Goal: Contribute content

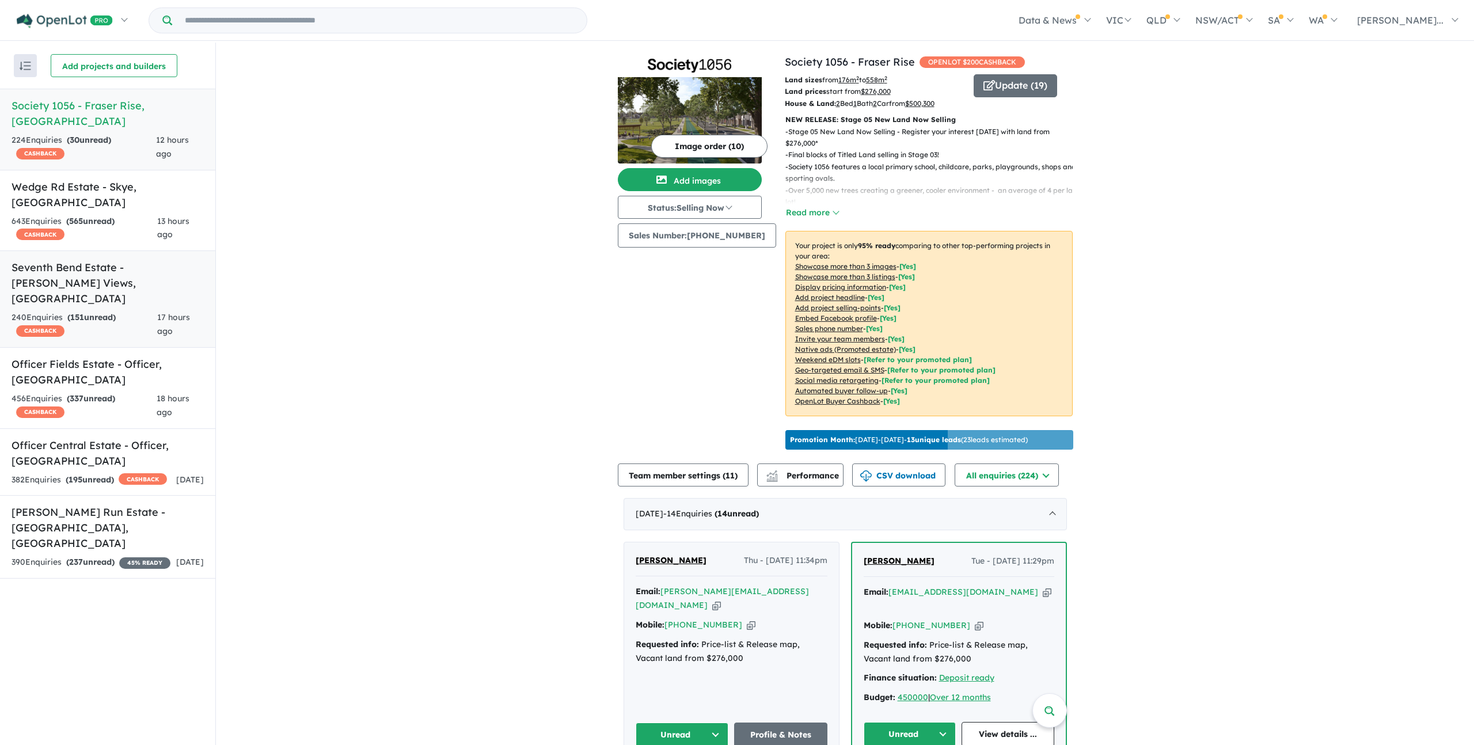
click at [127, 311] on div "240 Enquir ies ( 151 unread) CASHBACK" at bounding box center [85, 325] width 146 height 28
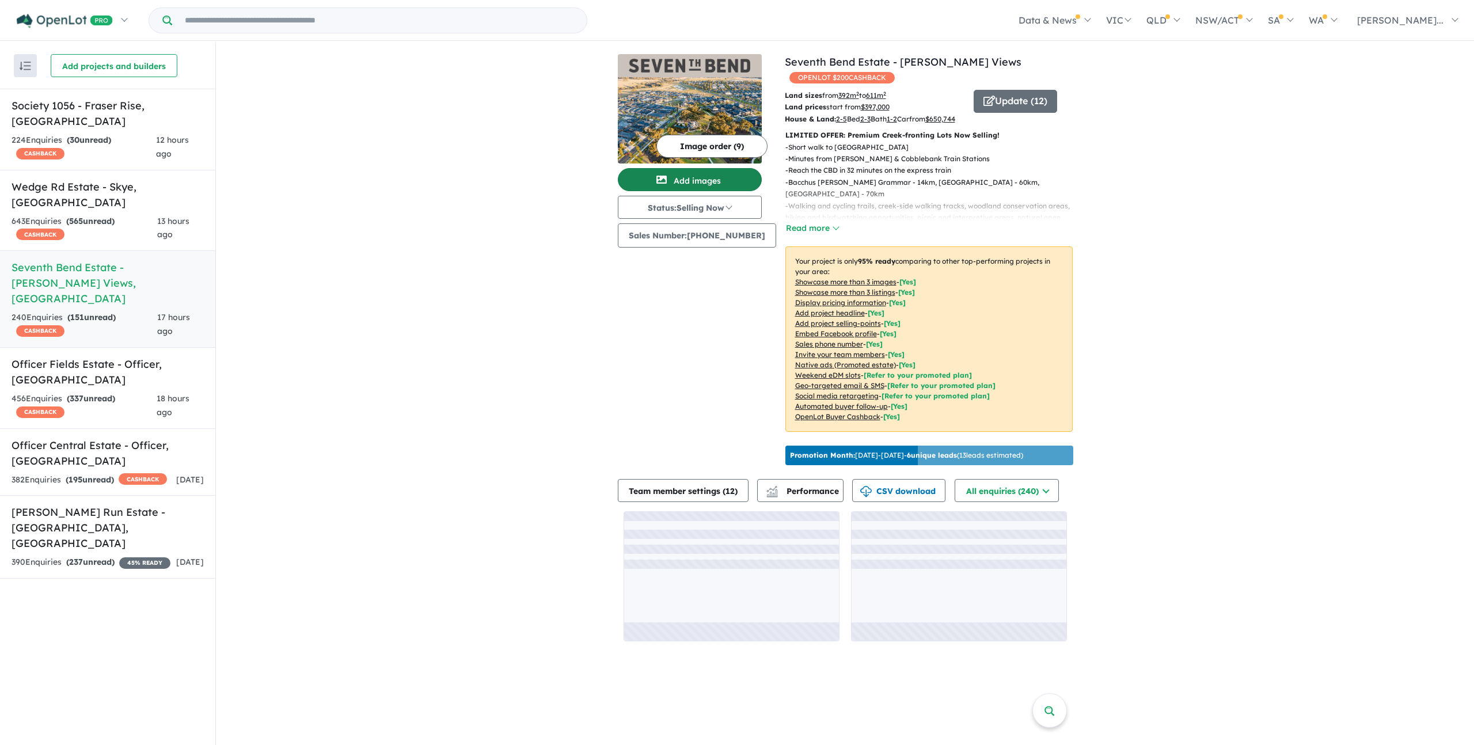
click at [682, 174] on button "Add images" at bounding box center [690, 179] width 144 height 23
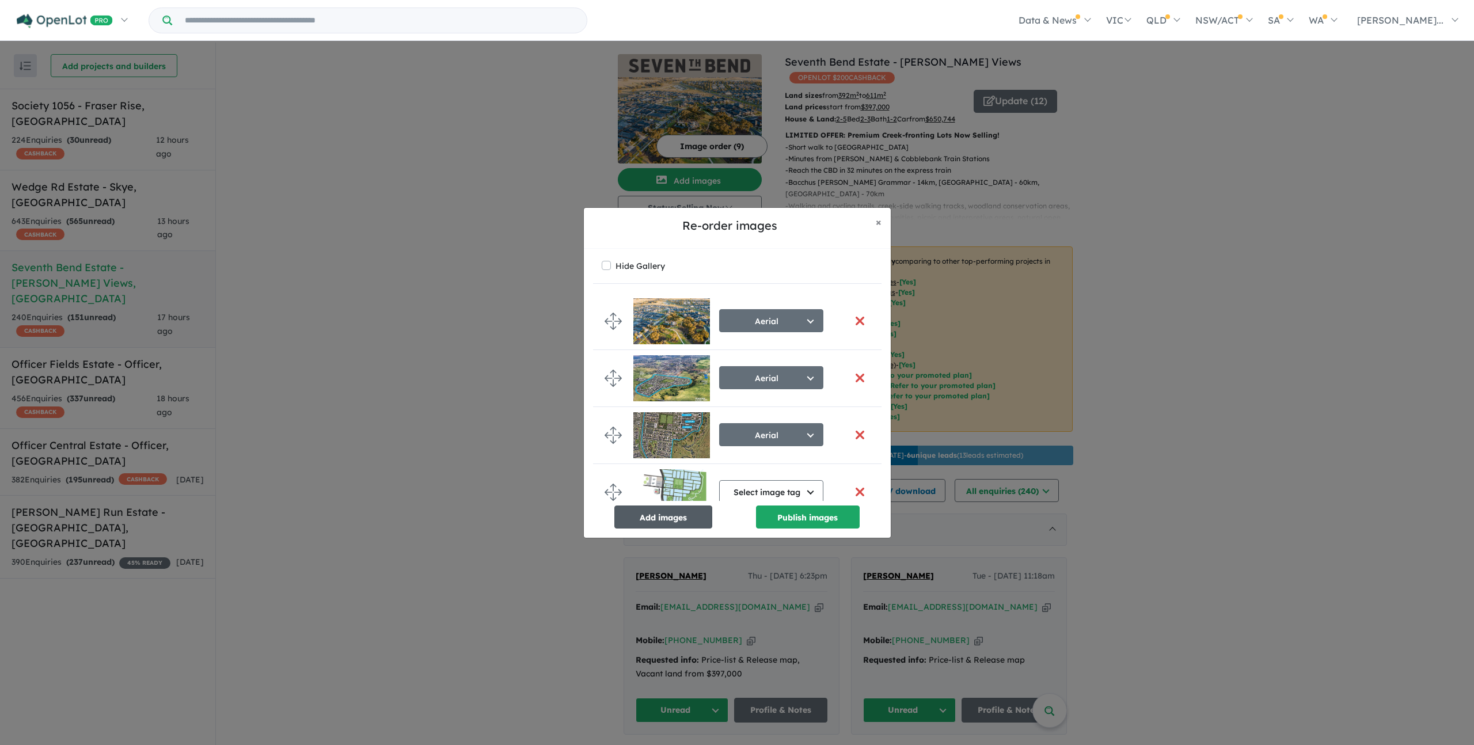
click at [686, 514] on button "Add images" at bounding box center [663, 516] width 98 height 23
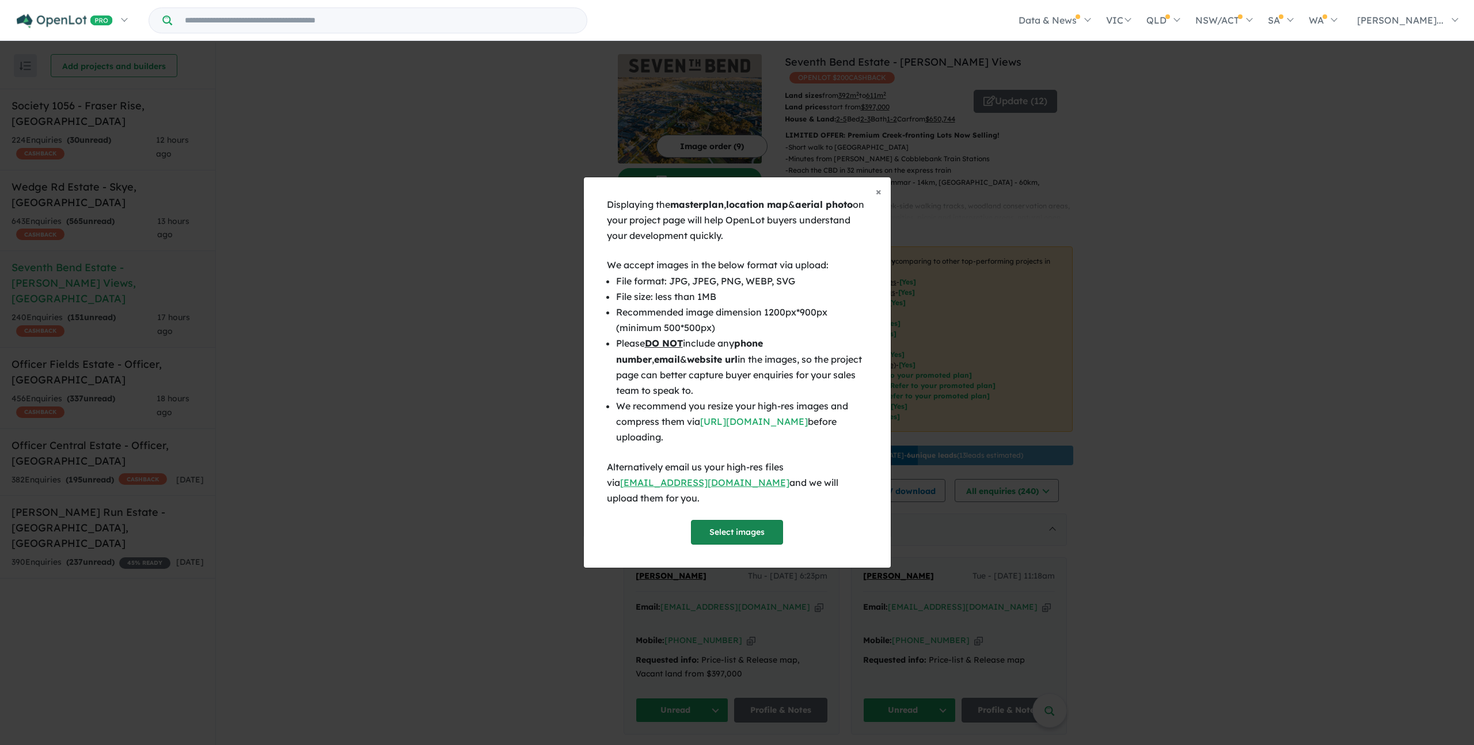
click at [759, 530] on button "Select images" at bounding box center [737, 532] width 92 height 25
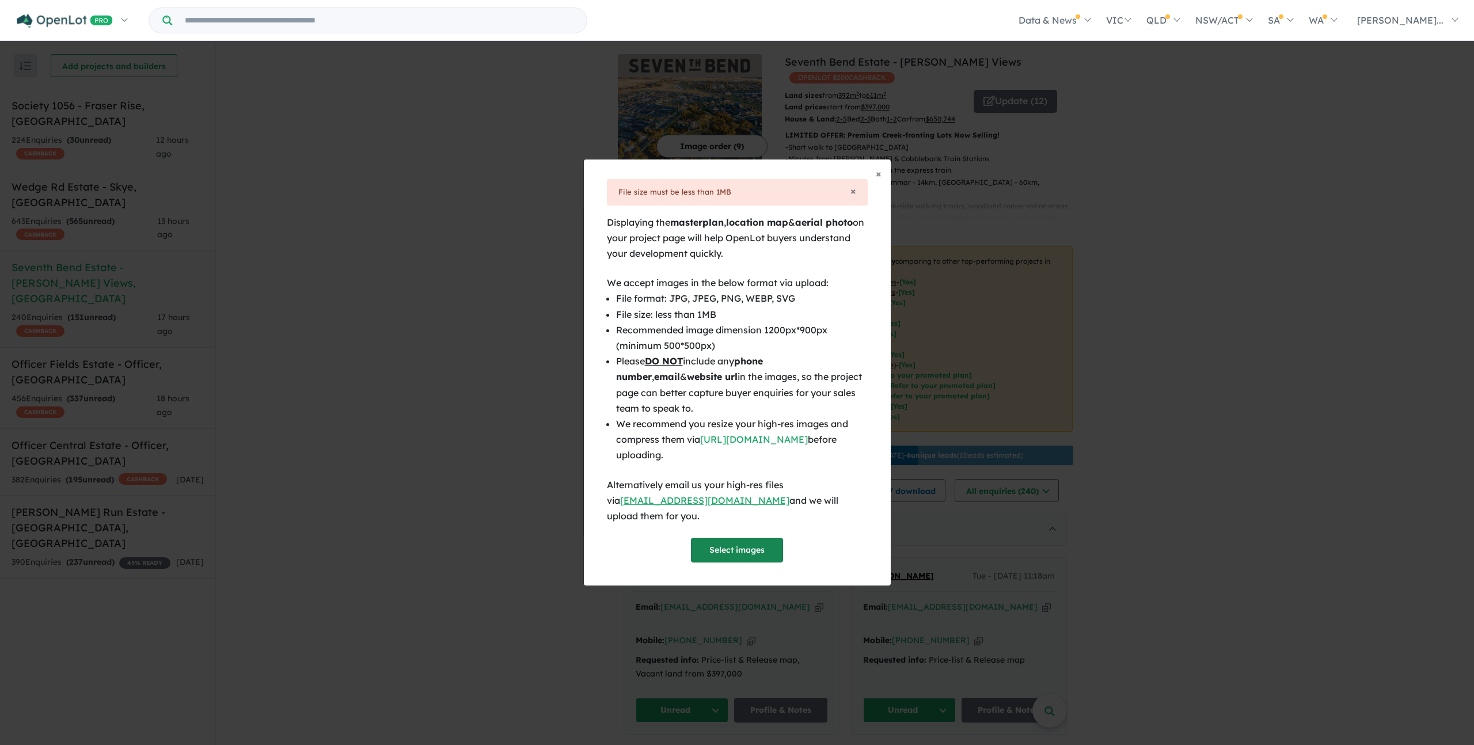
click at [733, 538] on button "Select images" at bounding box center [737, 550] width 92 height 25
click at [848, 197] on div "File size must be less than 1MB" at bounding box center [737, 192] width 238 height 13
click at [851, 197] on span "×" at bounding box center [853, 190] width 6 height 13
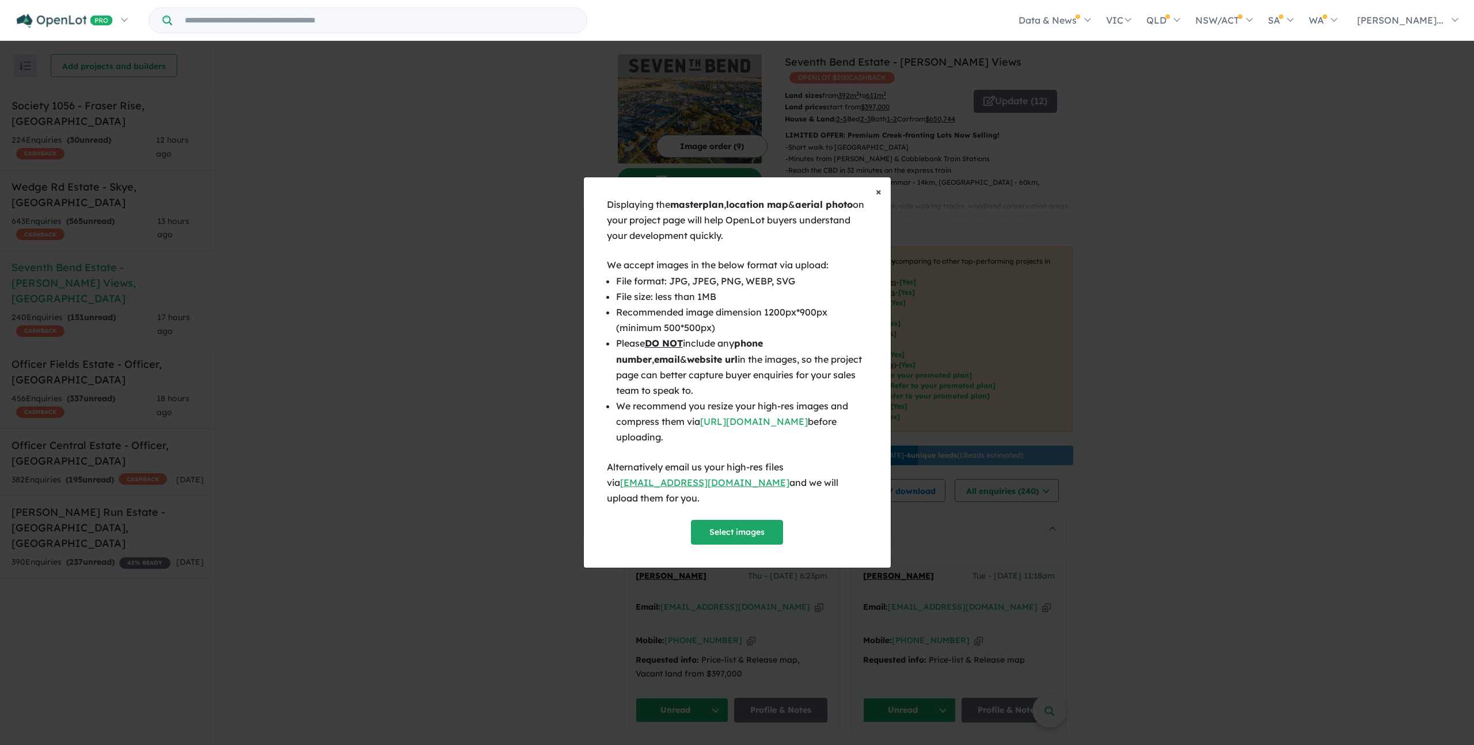
click at [878, 198] on span "×" at bounding box center [879, 191] width 6 height 13
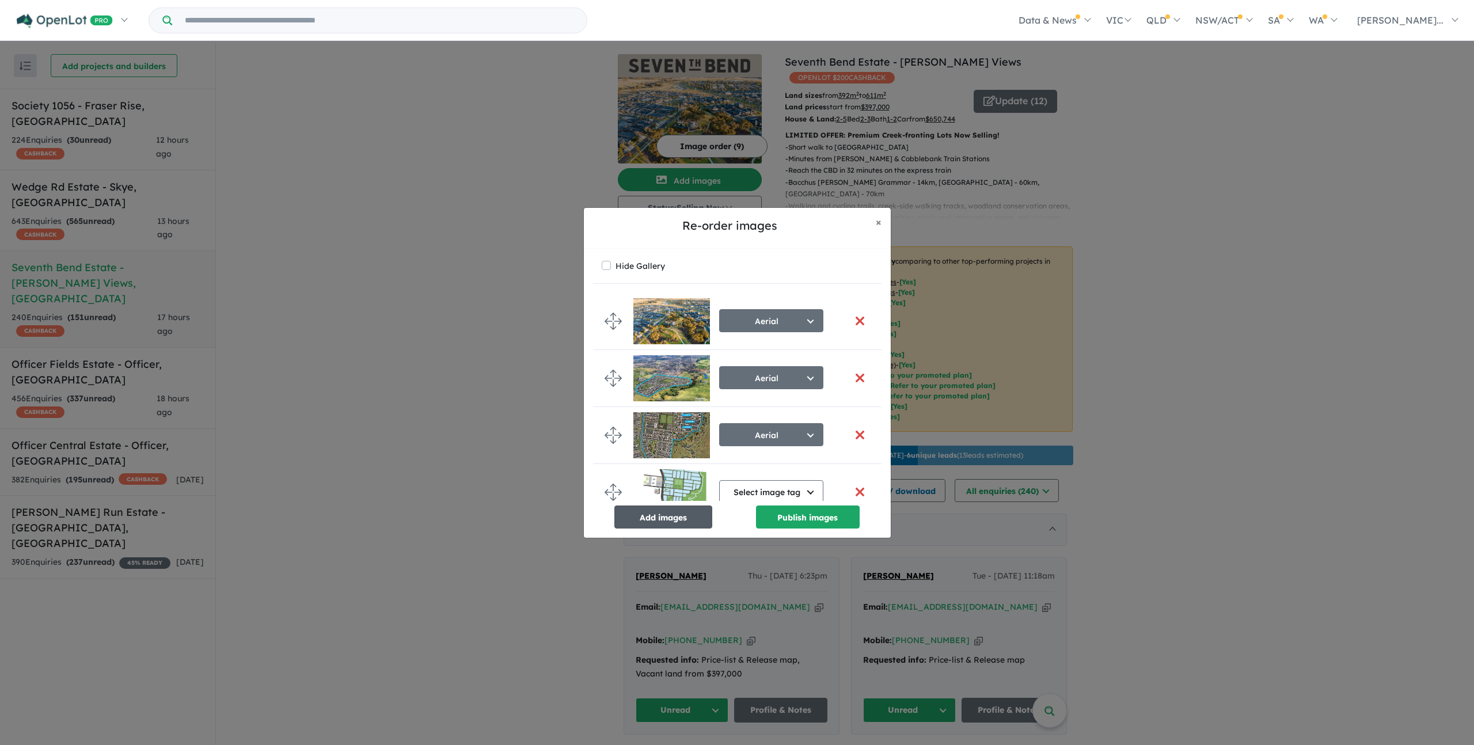
click at [659, 521] on button "Add images" at bounding box center [663, 516] width 98 height 23
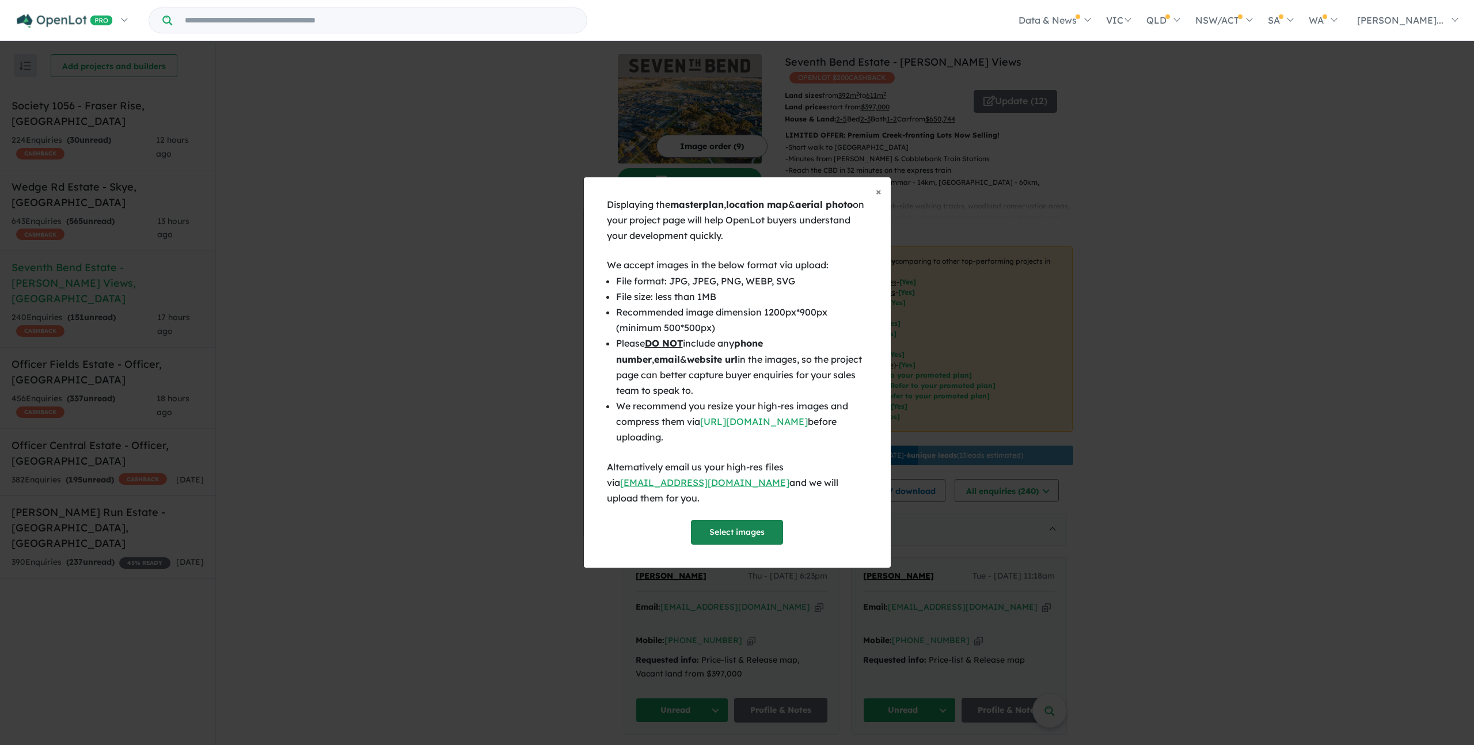
click at [716, 520] on button "Select images" at bounding box center [737, 532] width 92 height 25
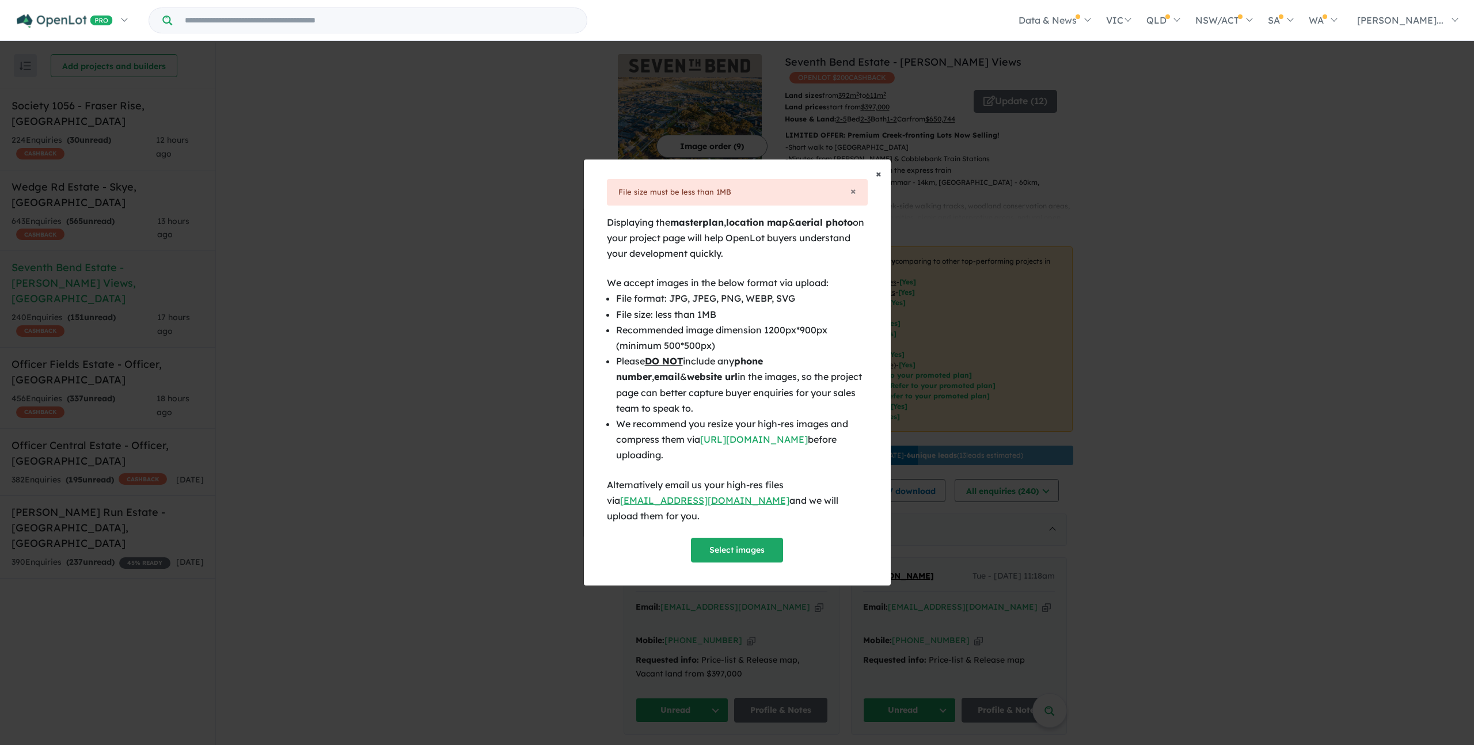
click at [882, 179] on button "× Close" at bounding box center [878, 173] width 24 height 29
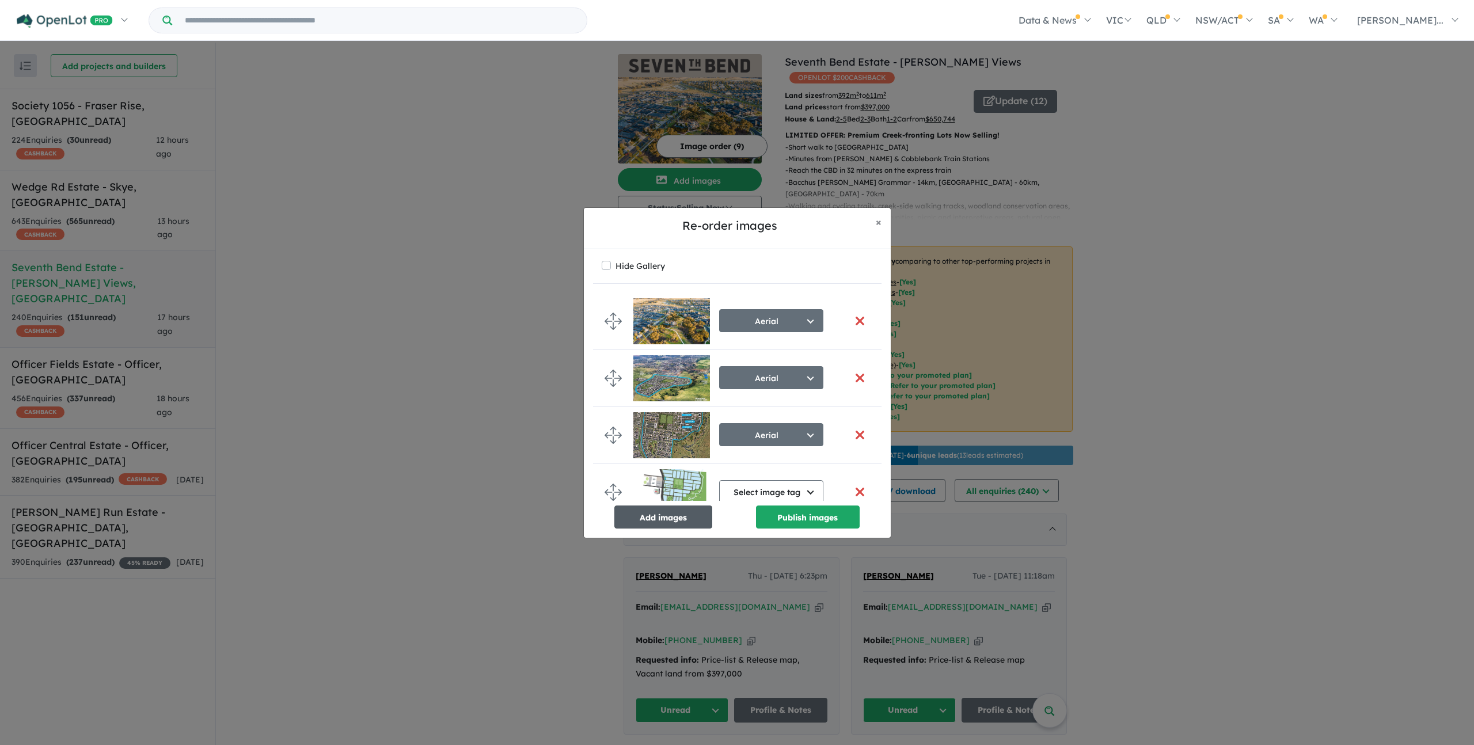
click at [666, 515] on button "Add images" at bounding box center [663, 516] width 98 height 23
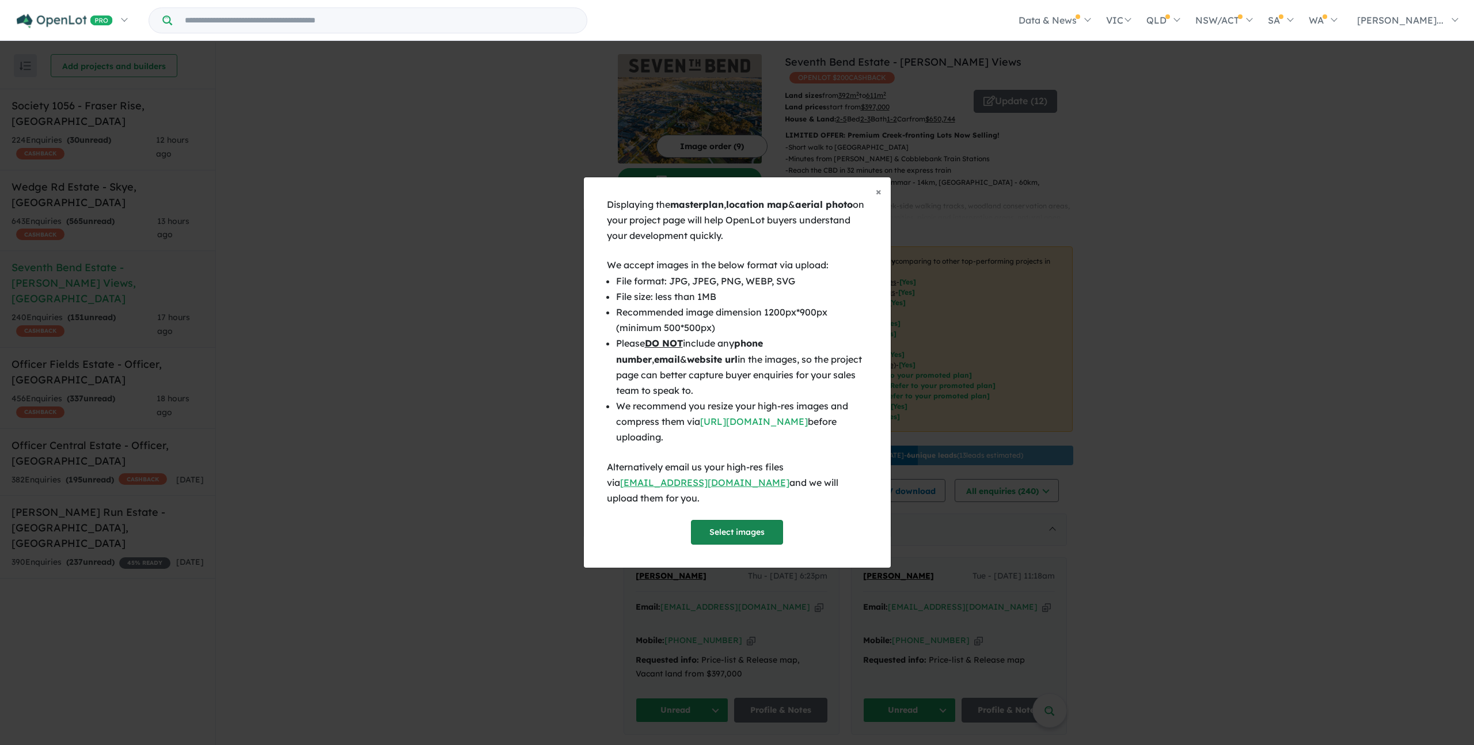
click at [733, 530] on button "Select images" at bounding box center [737, 532] width 92 height 25
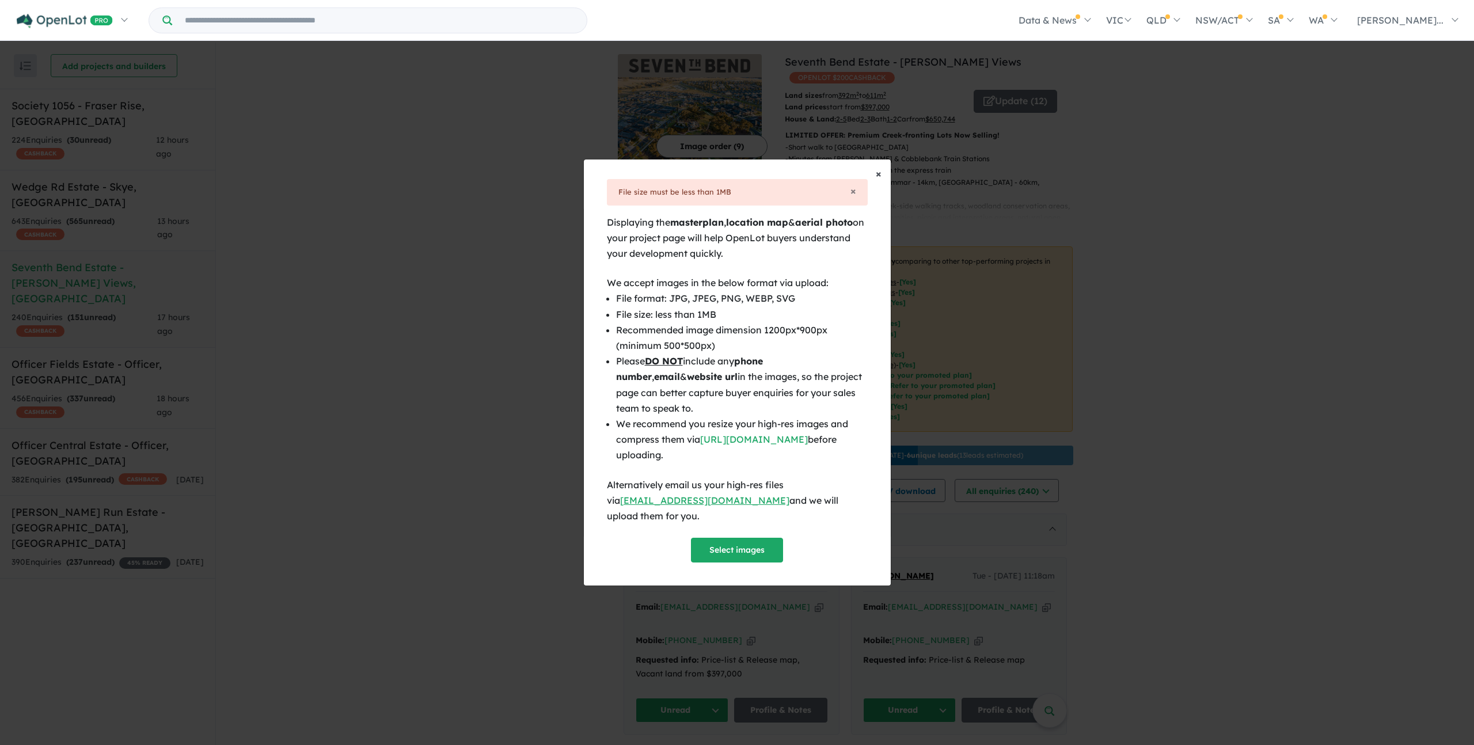
click at [876, 180] on span "×" at bounding box center [879, 173] width 6 height 13
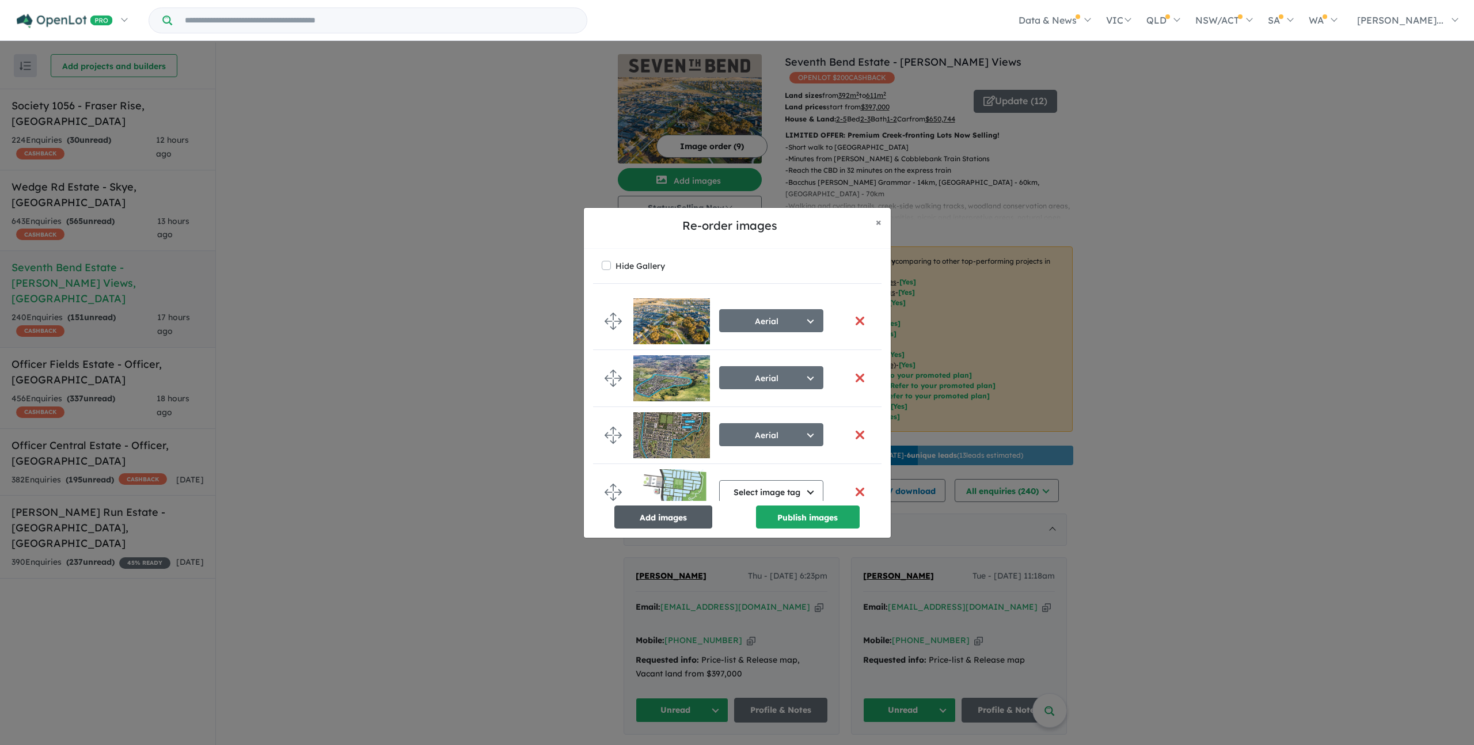
click at [646, 520] on button "Add images" at bounding box center [663, 516] width 98 height 23
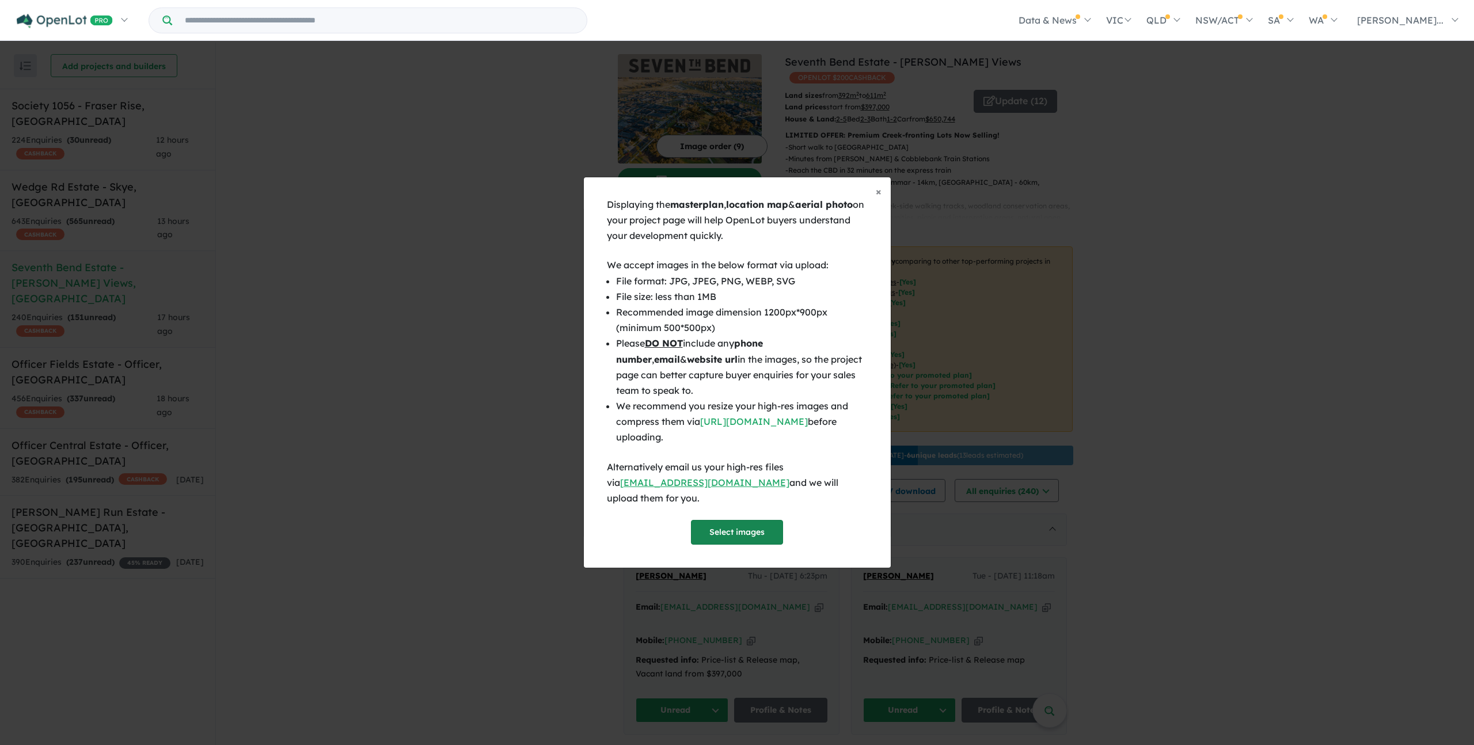
click at [740, 526] on button "Select images" at bounding box center [737, 532] width 92 height 25
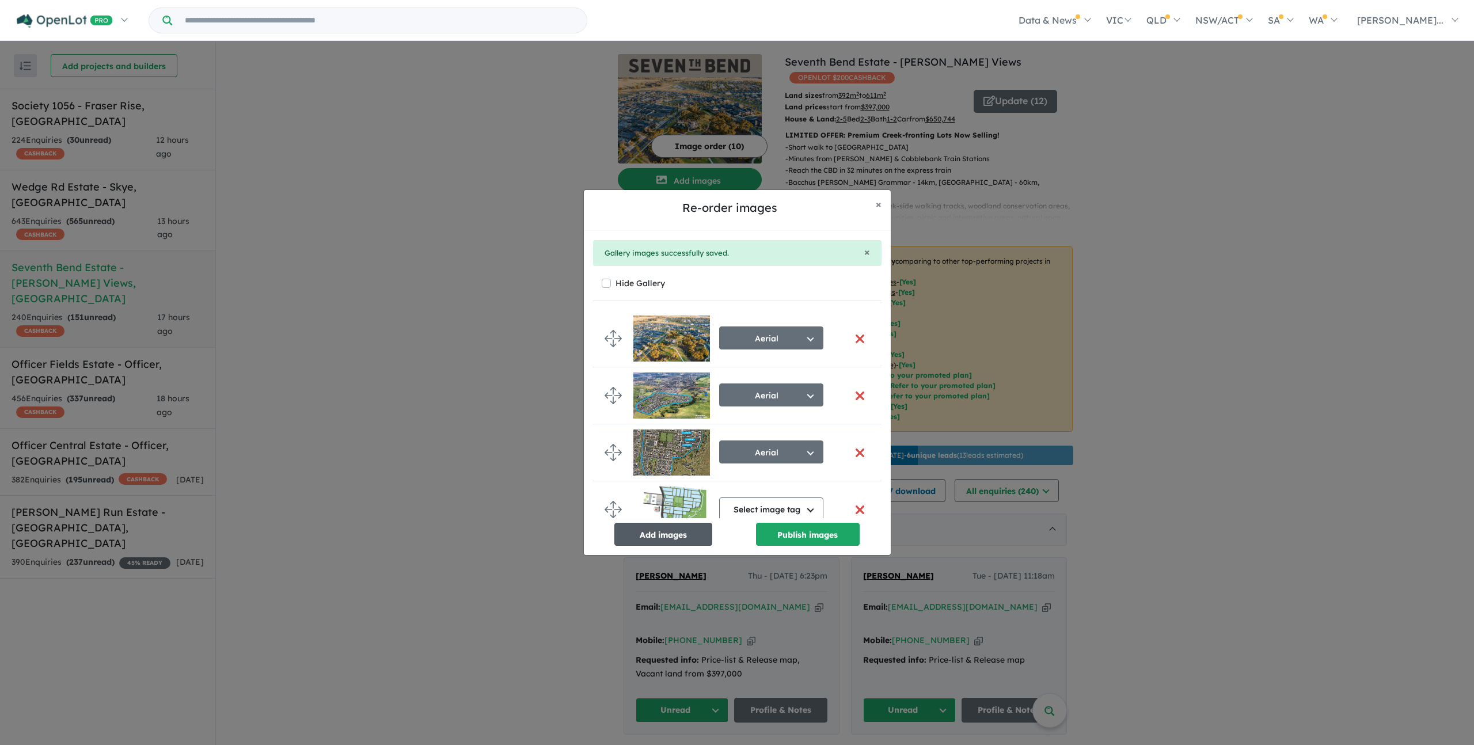
click at [649, 538] on button "Add images" at bounding box center [663, 534] width 98 height 23
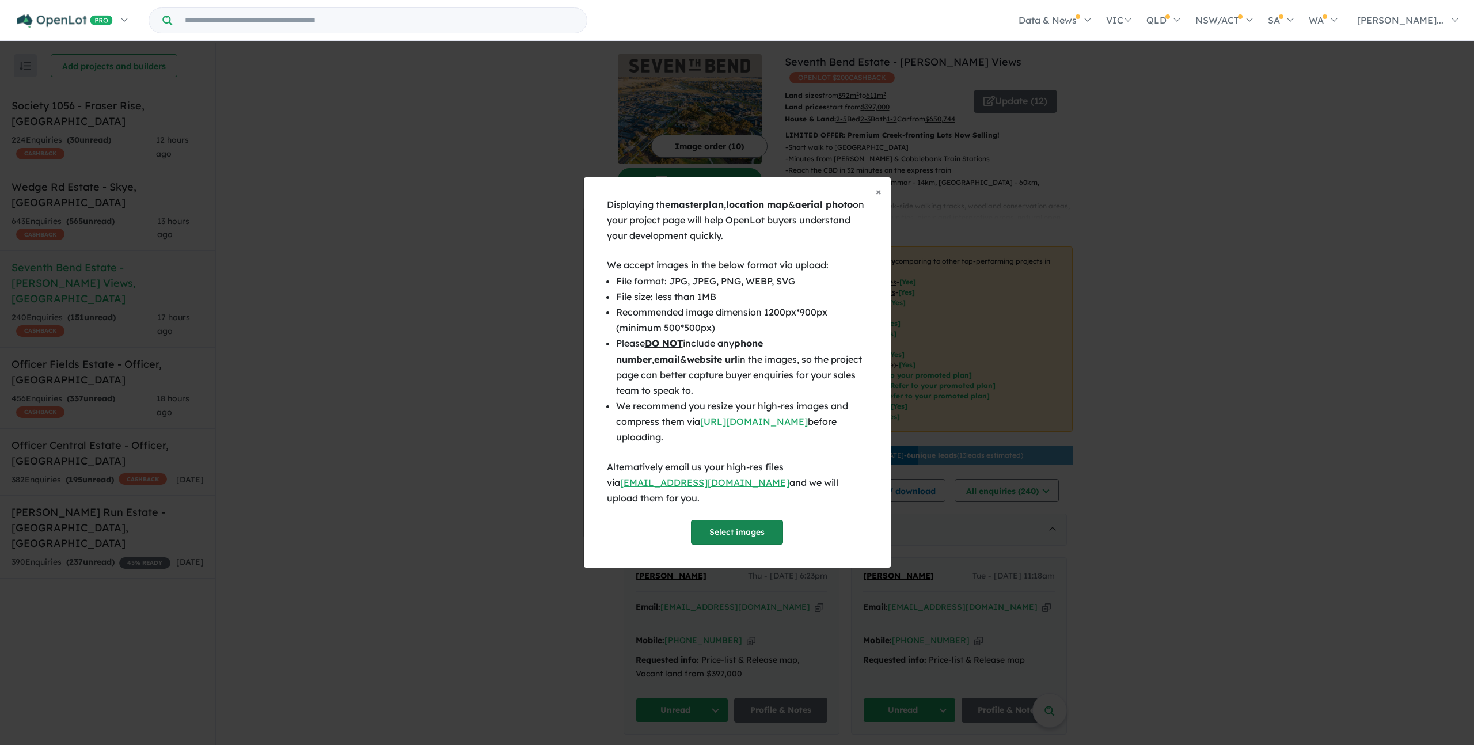
click at [736, 521] on button "Select images" at bounding box center [737, 532] width 92 height 25
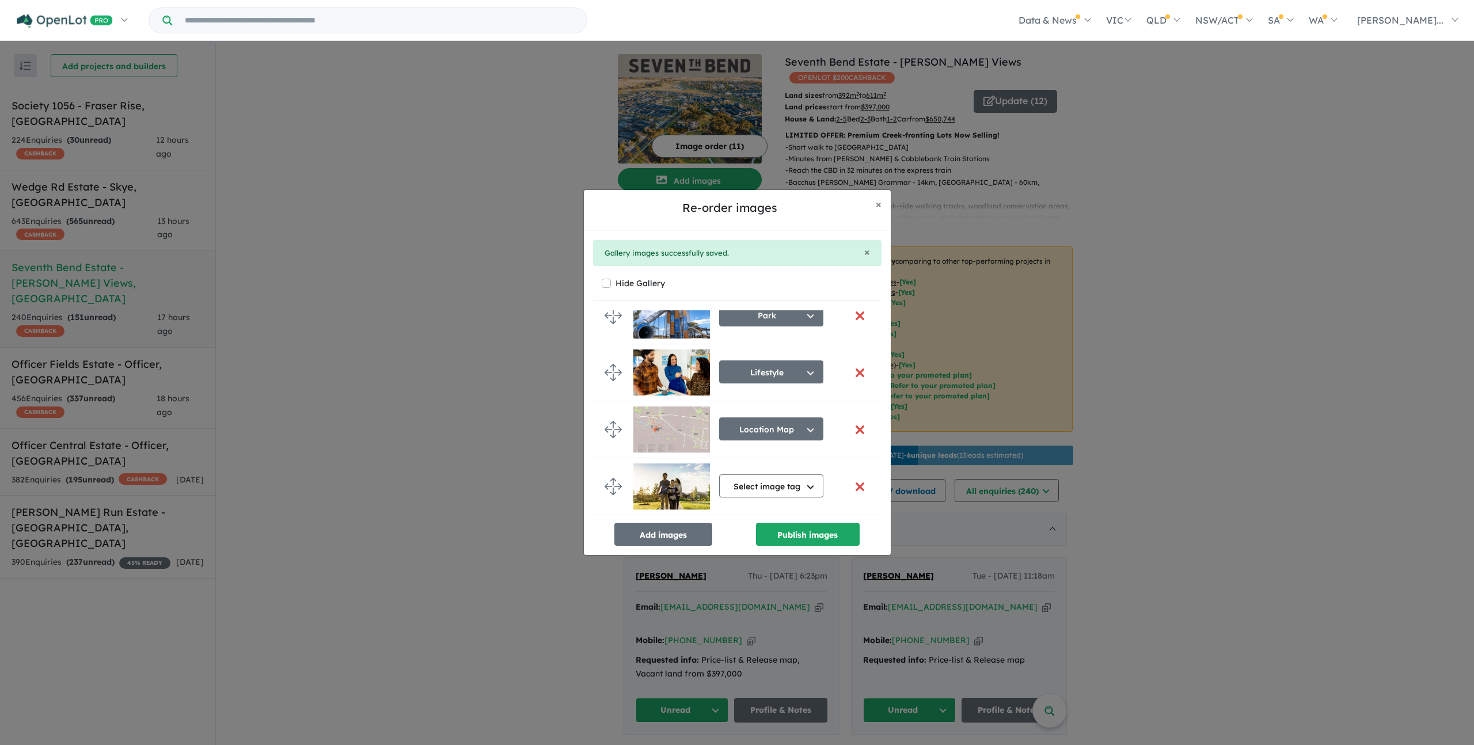
scroll to position [423, 0]
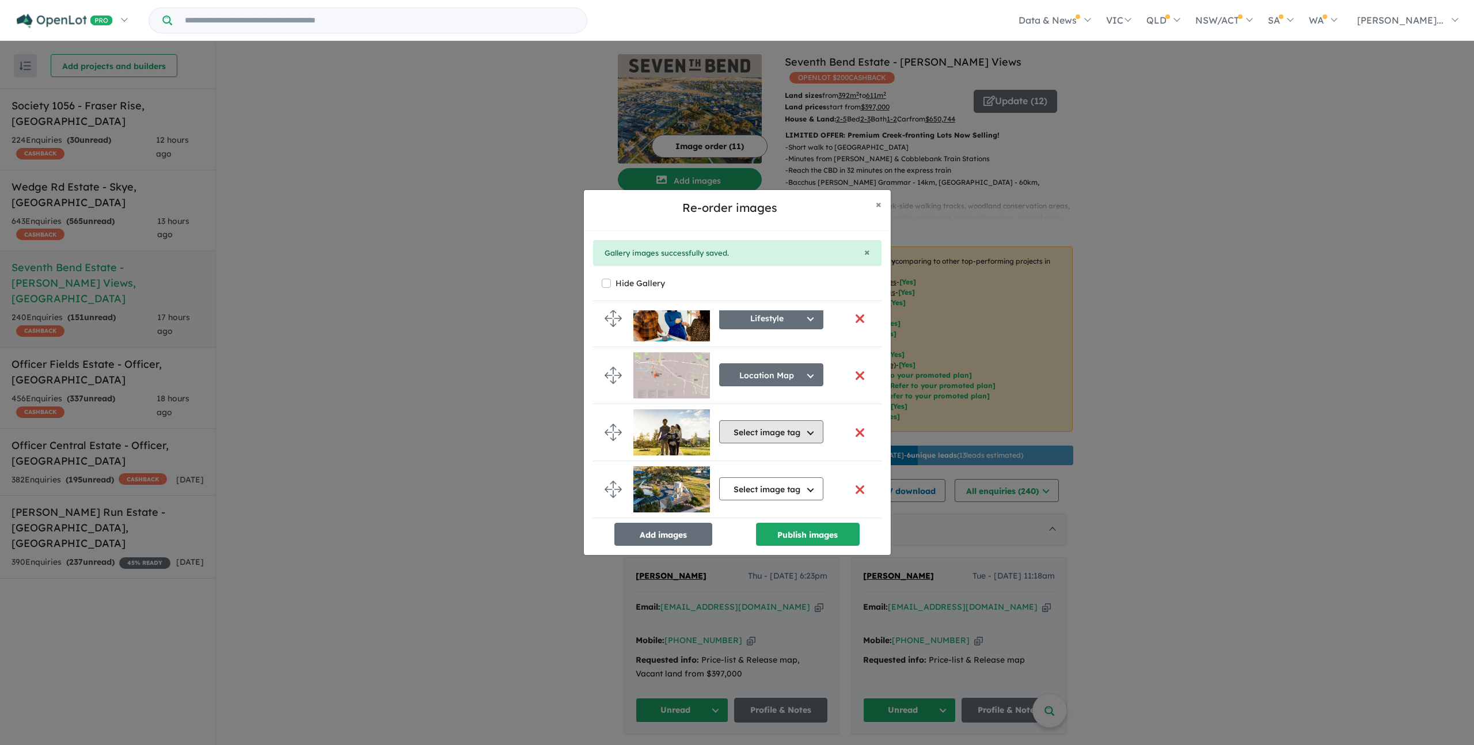
click at [766, 429] on button "Select image tag" at bounding box center [771, 431] width 104 height 23
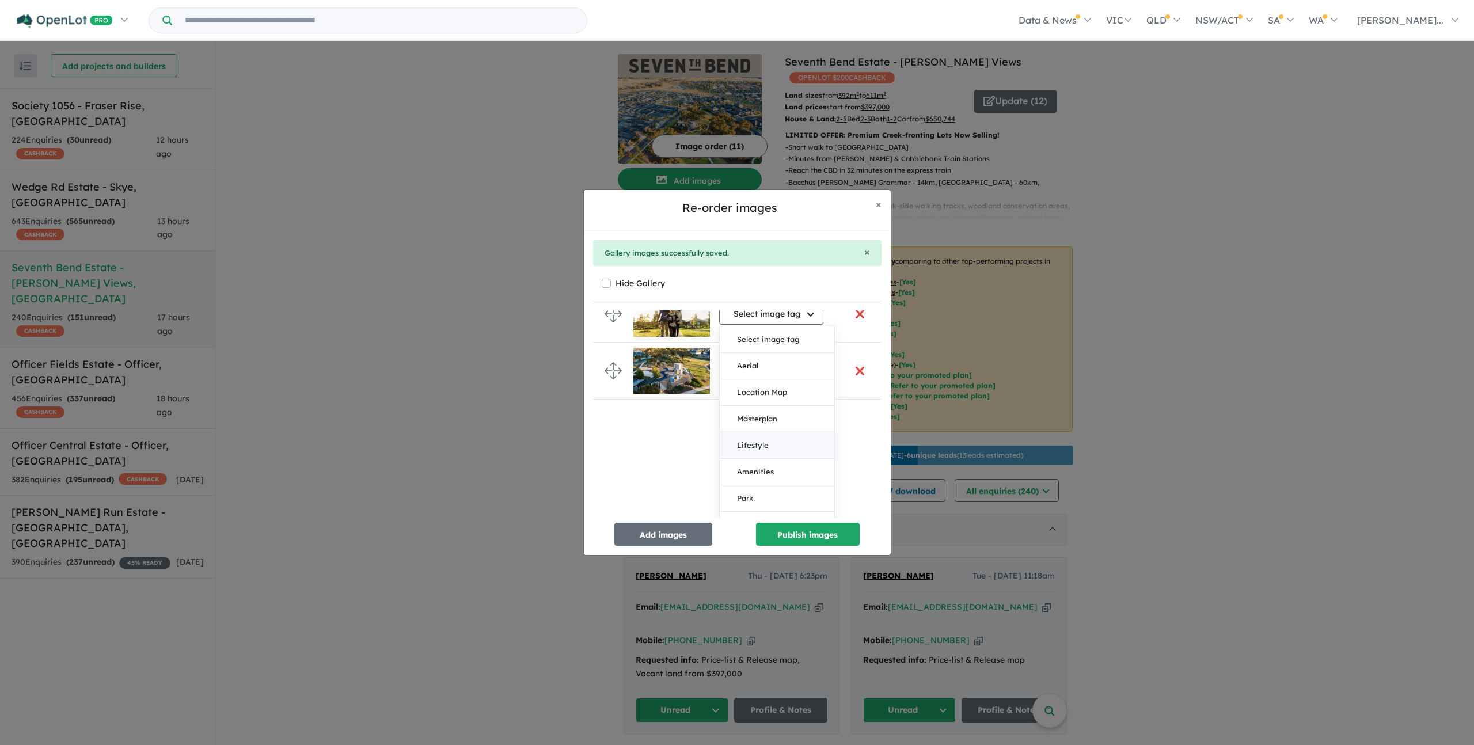
click at [767, 440] on button "Lifestyle" at bounding box center [777, 445] width 115 height 26
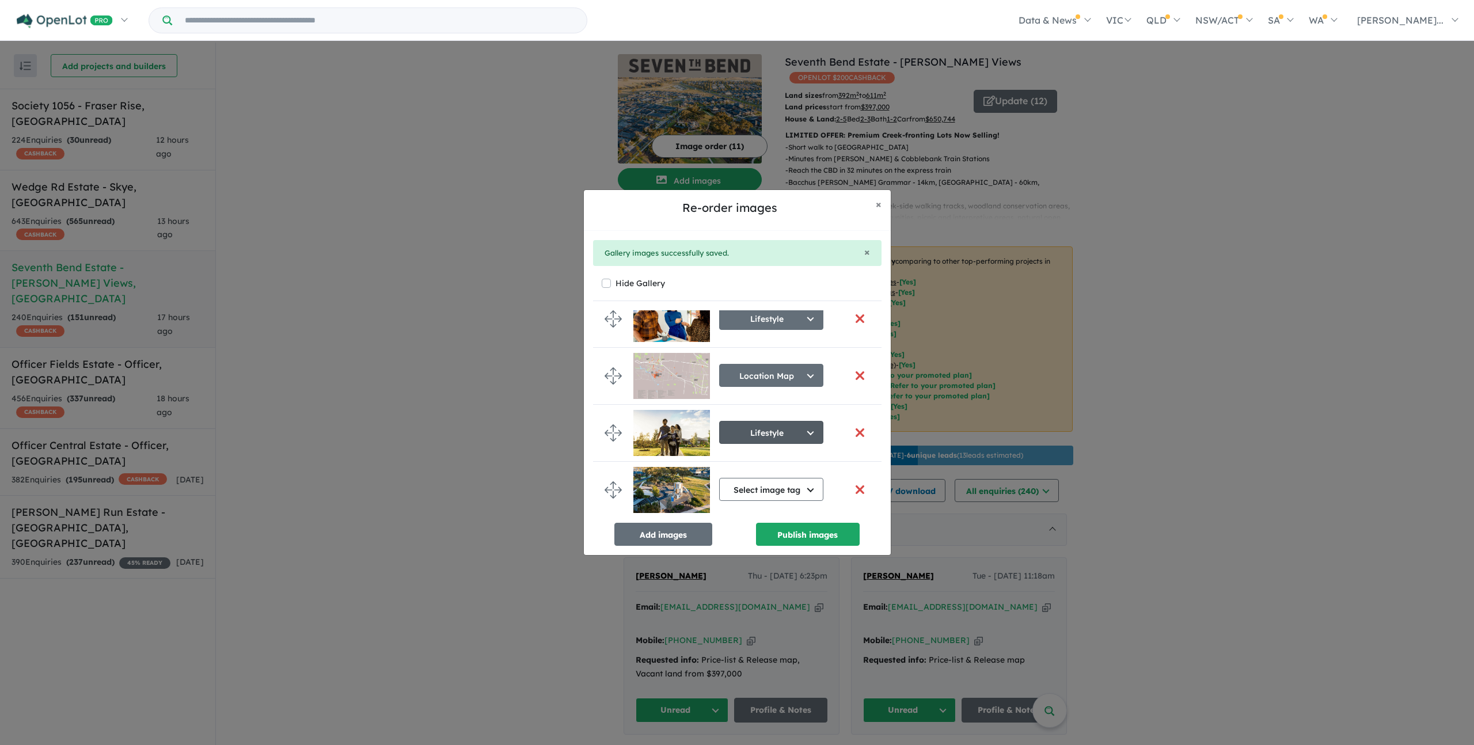
scroll to position [456, 0]
drag, startPoint x: 772, startPoint y: 481, endPoint x: 771, endPoint y: 469, distance: 12.1
click at [772, 481] on button "Select image tag" at bounding box center [771, 489] width 104 height 23
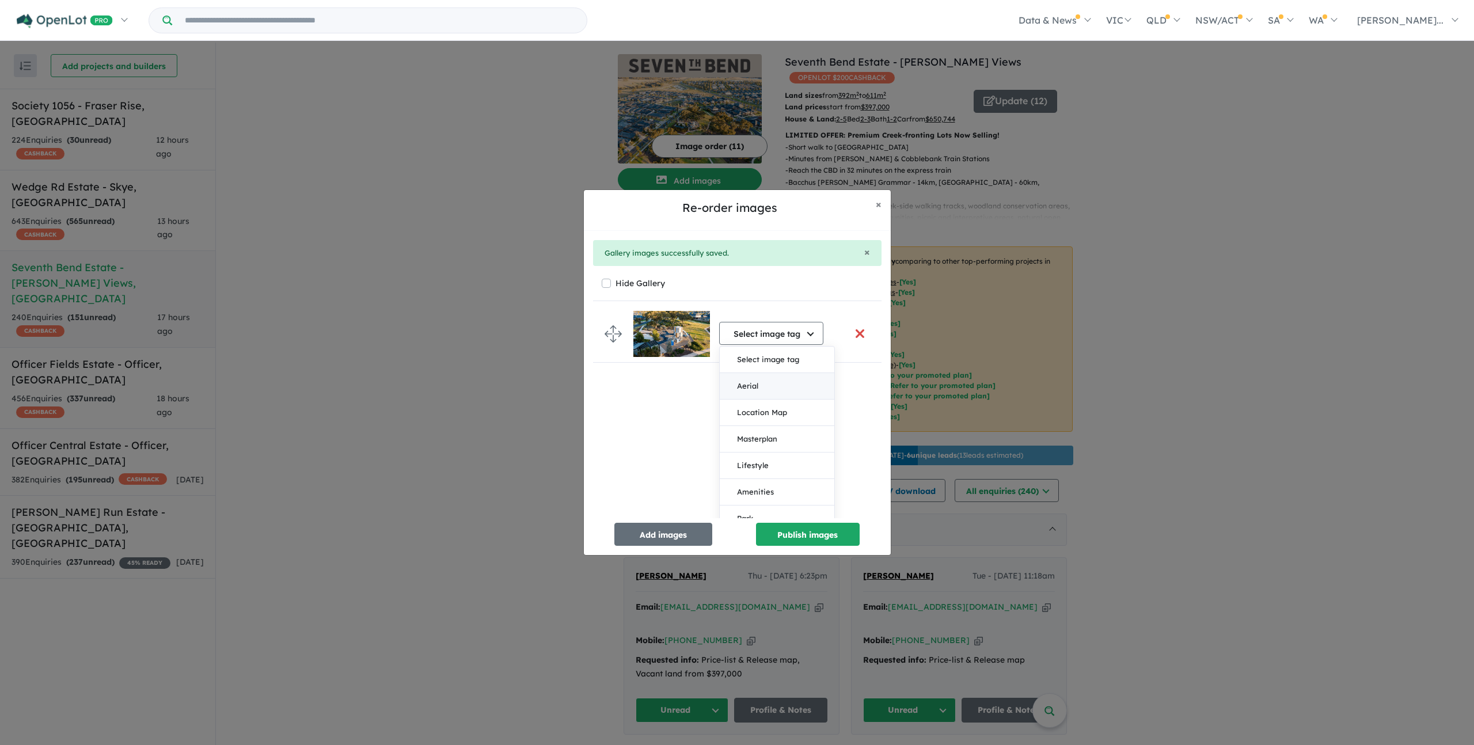
scroll to position [662, 0]
click at [747, 410] on button "Lifestyle" at bounding box center [777, 411] width 115 height 26
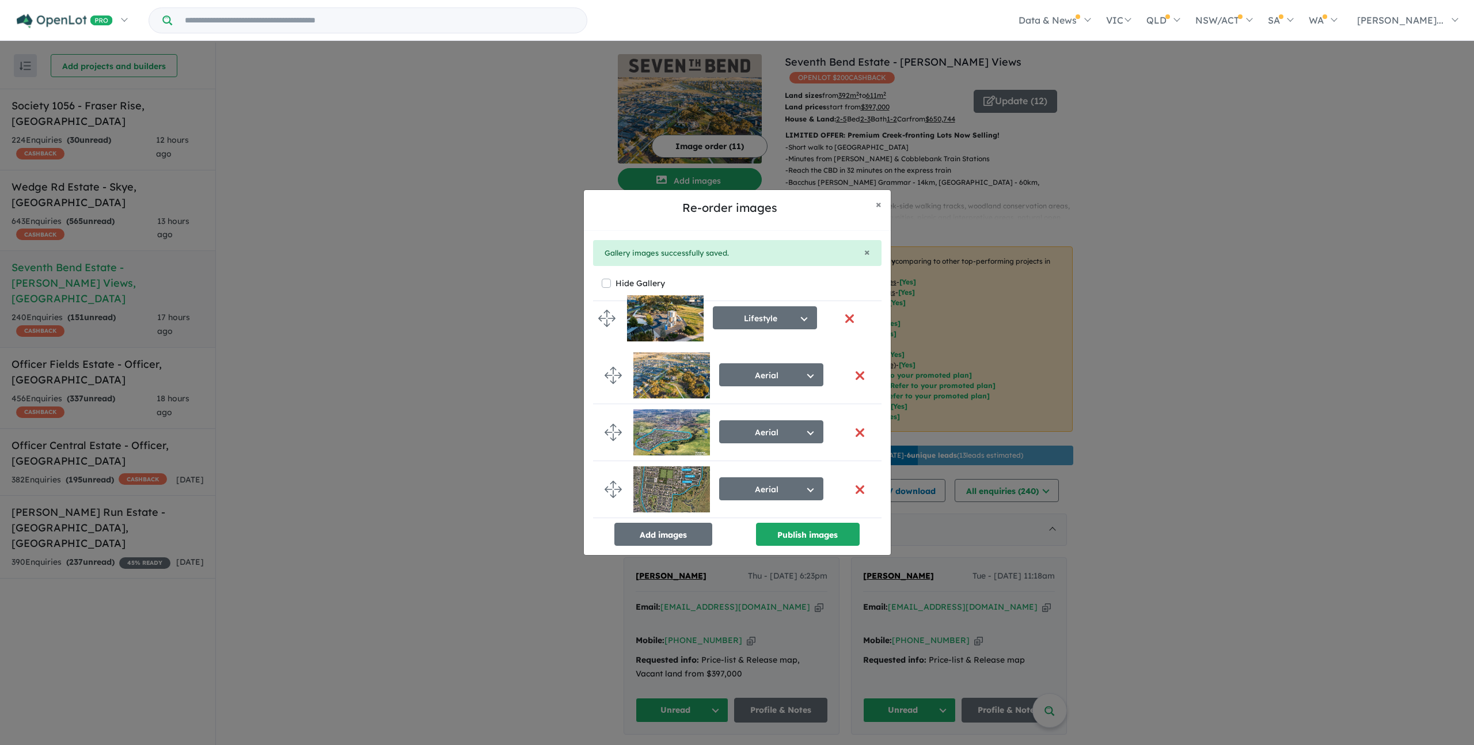
scroll to position [0, 0]
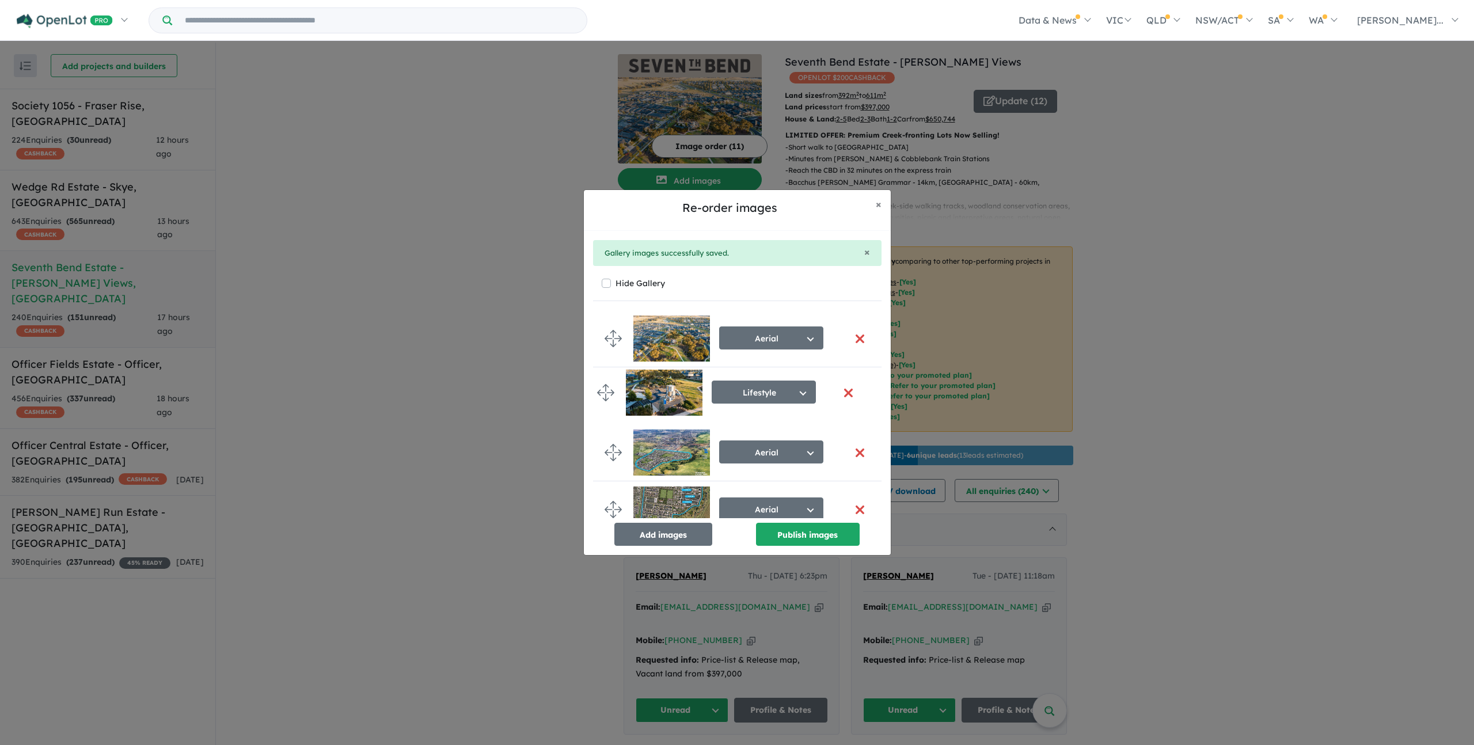
drag, startPoint x: 617, startPoint y: 492, endPoint x: 609, endPoint y: 392, distance: 100.4
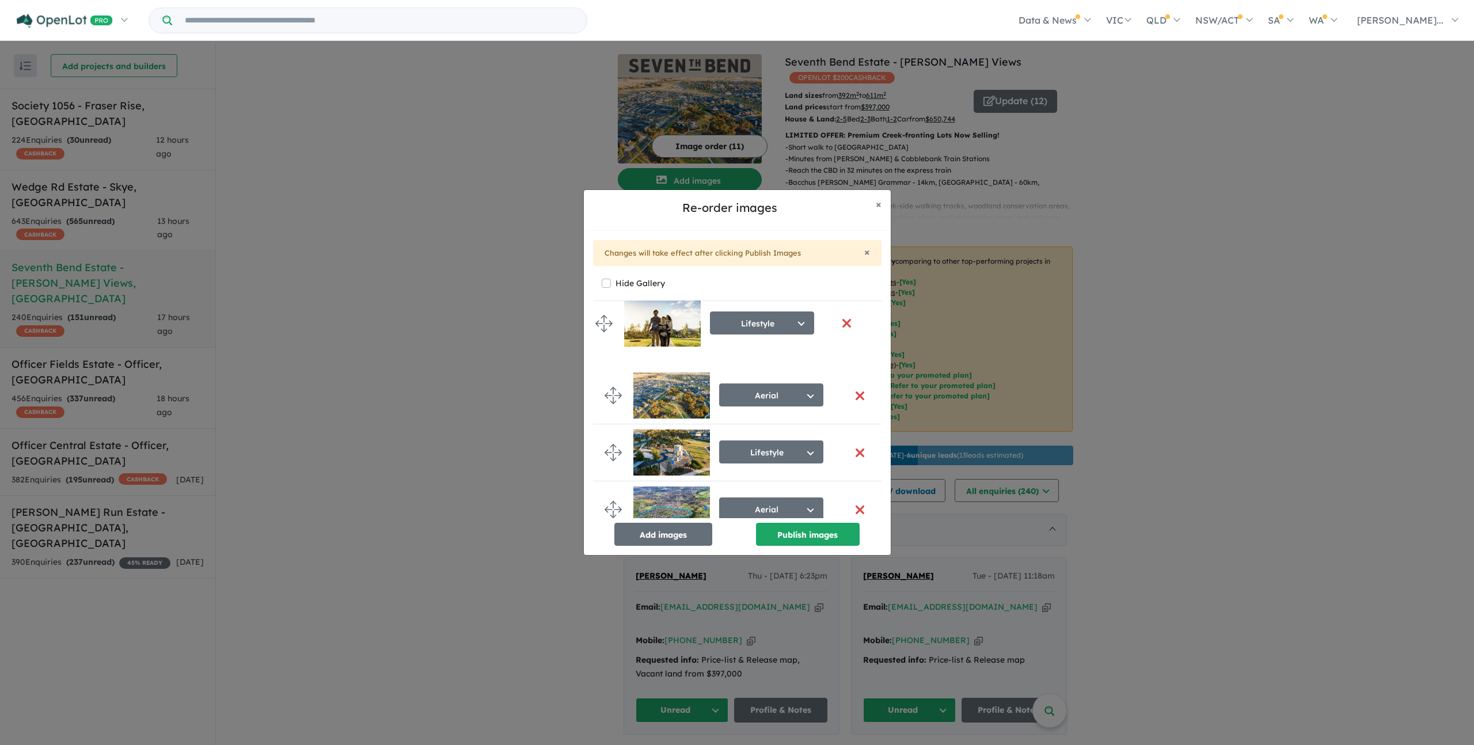
drag, startPoint x: 619, startPoint y: 488, endPoint x: 610, endPoint y: 326, distance: 162.0
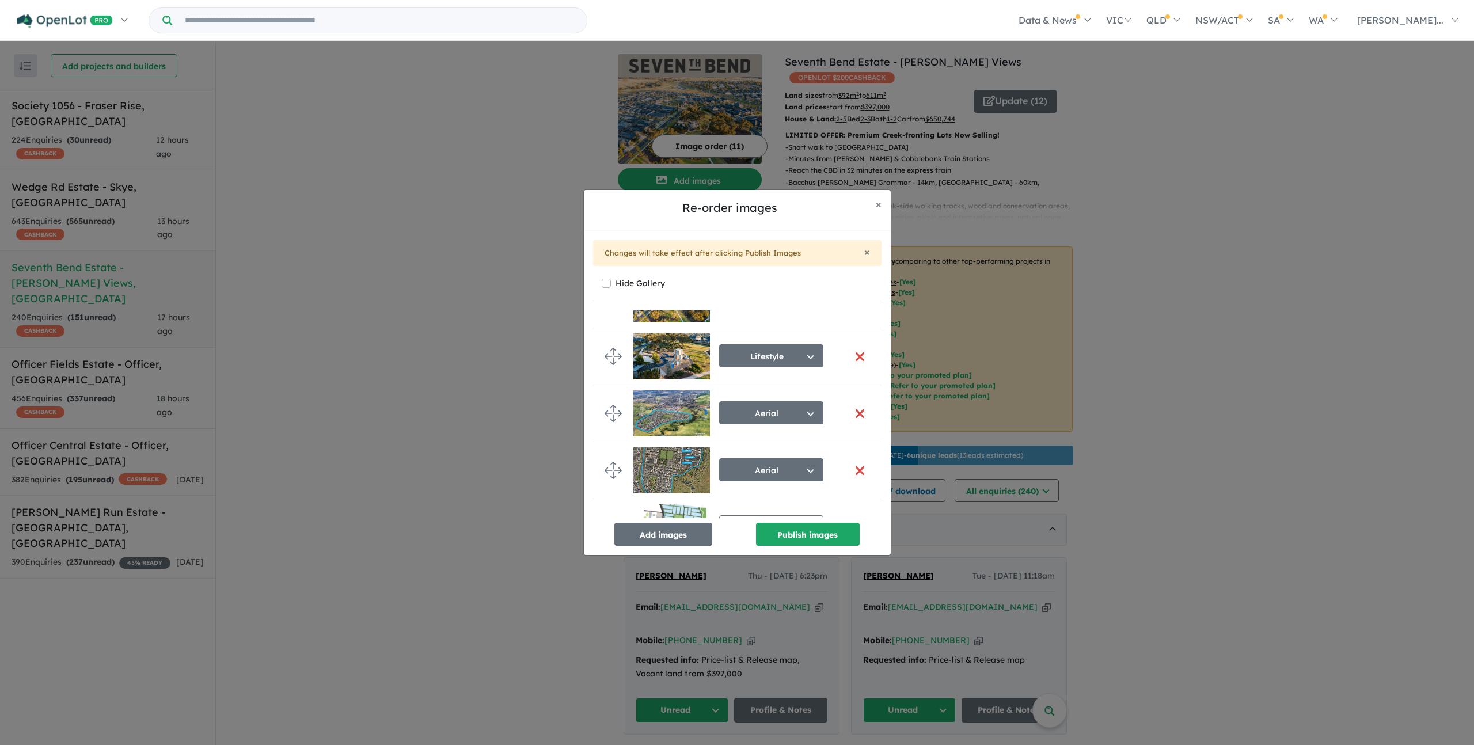
scroll to position [97, 0]
click at [816, 529] on button "Publish images" at bounding box center [808, 534] width 104 height 23
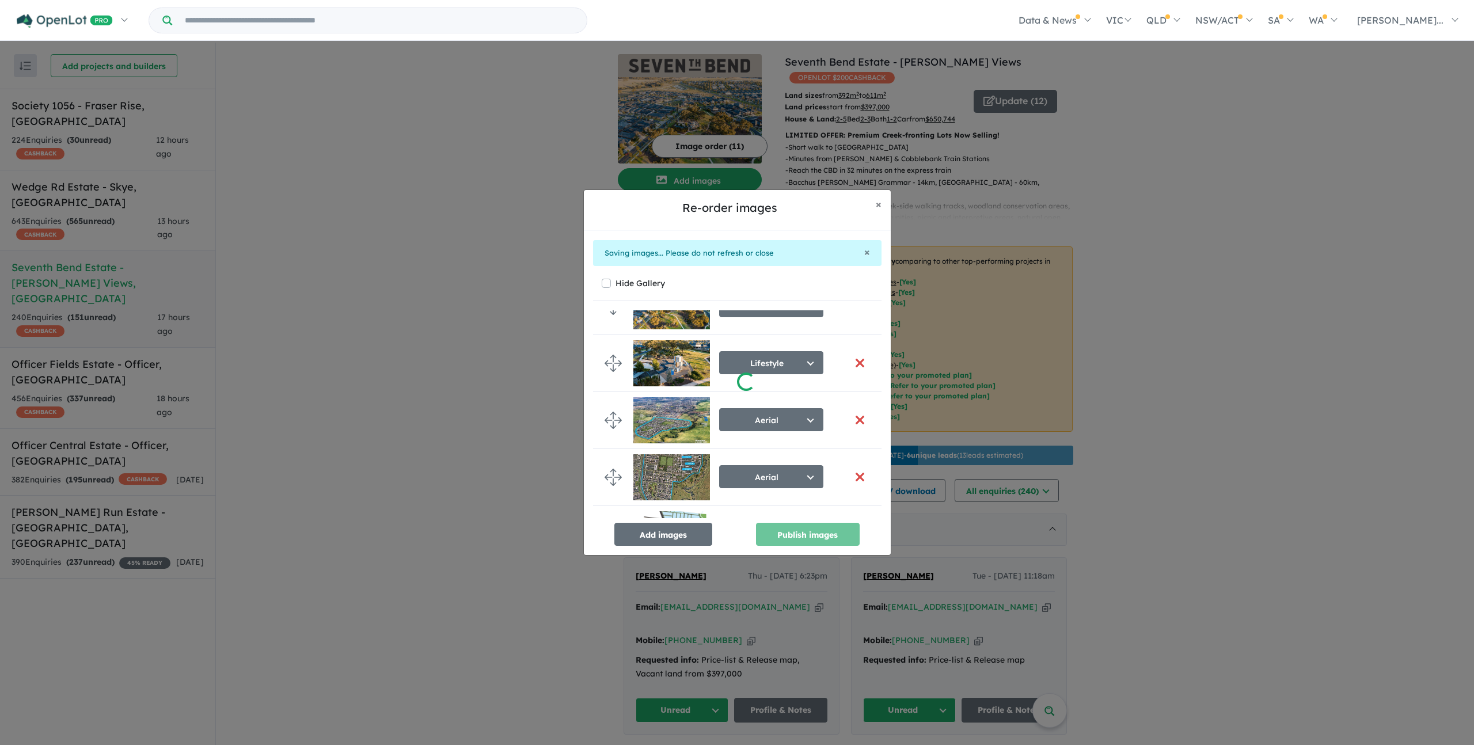
scroll to position [92, 0]
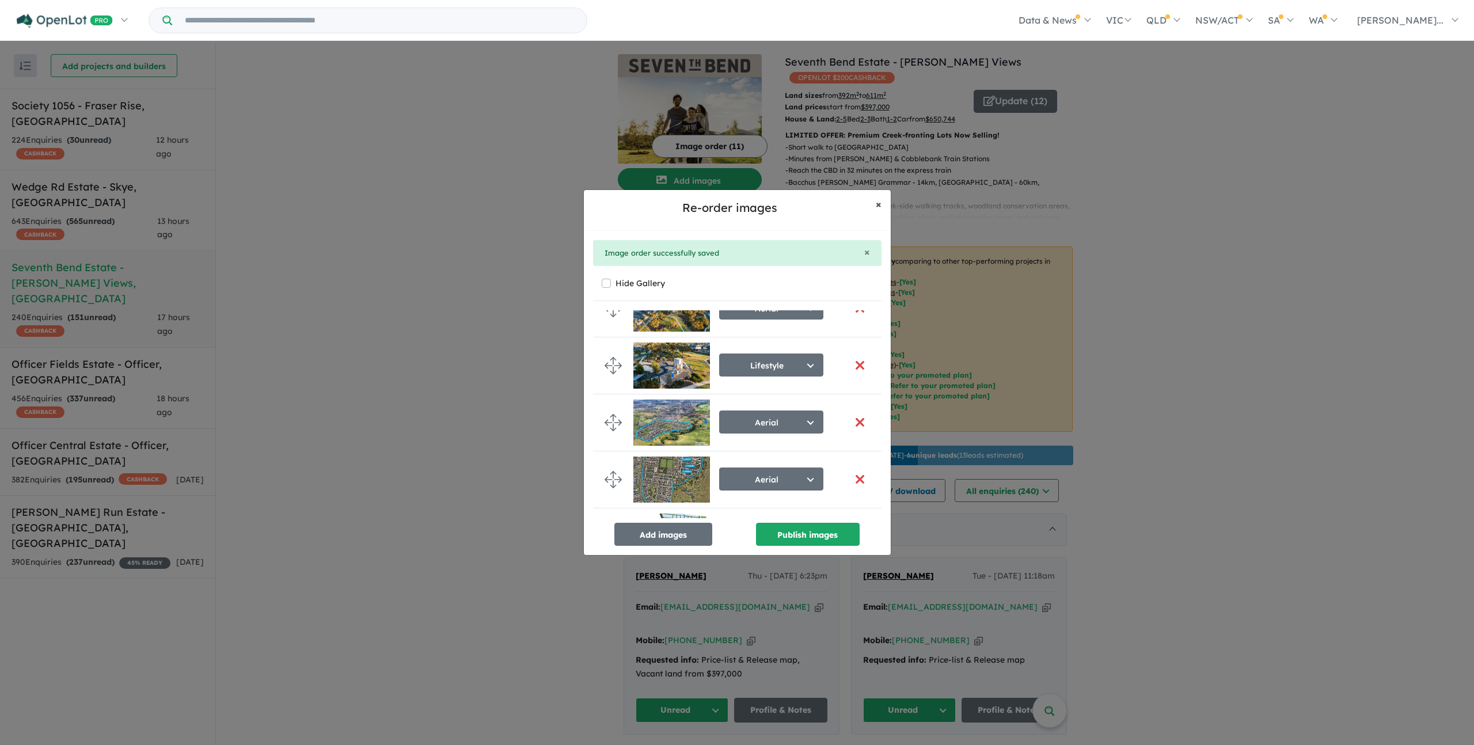
click at [873, 203] on button "× Close" at bounding box center [878, 204] width 24 height 29
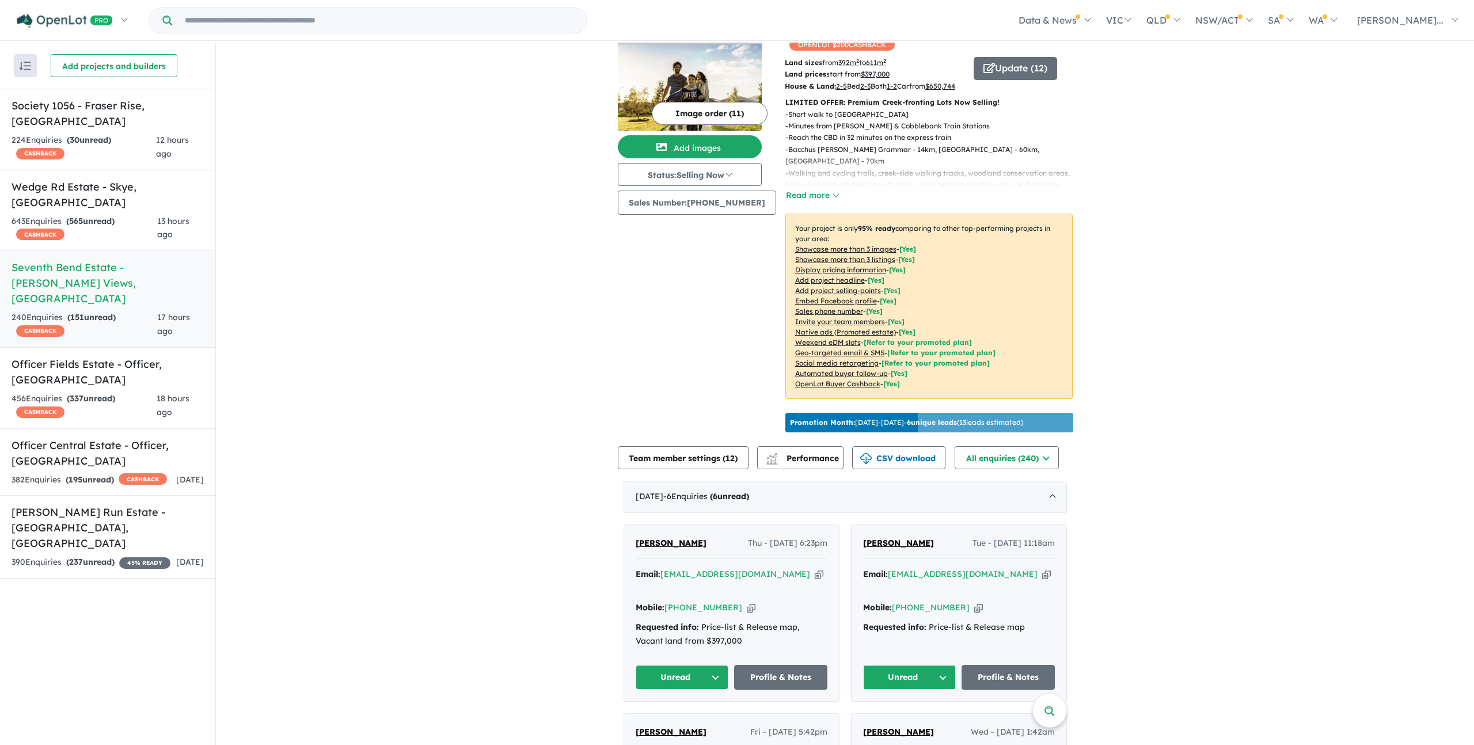
scroll to position [0, 0]
